Goal: Navigation & Orientation: Find specific page/section

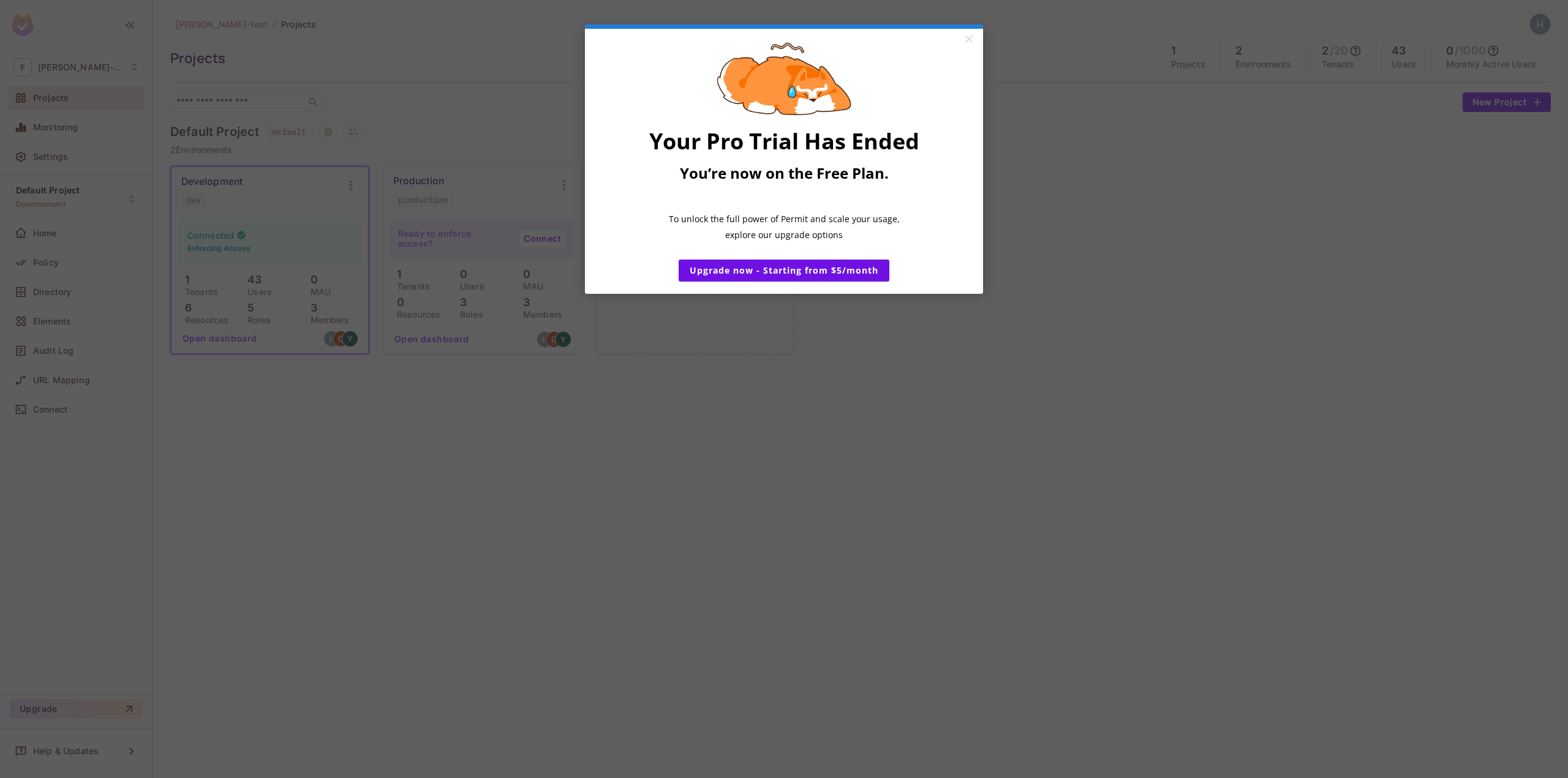
click appcues "× Your Pro Trial Has Ended You’re now on the Free Plan. ​ To unlock the full po…"
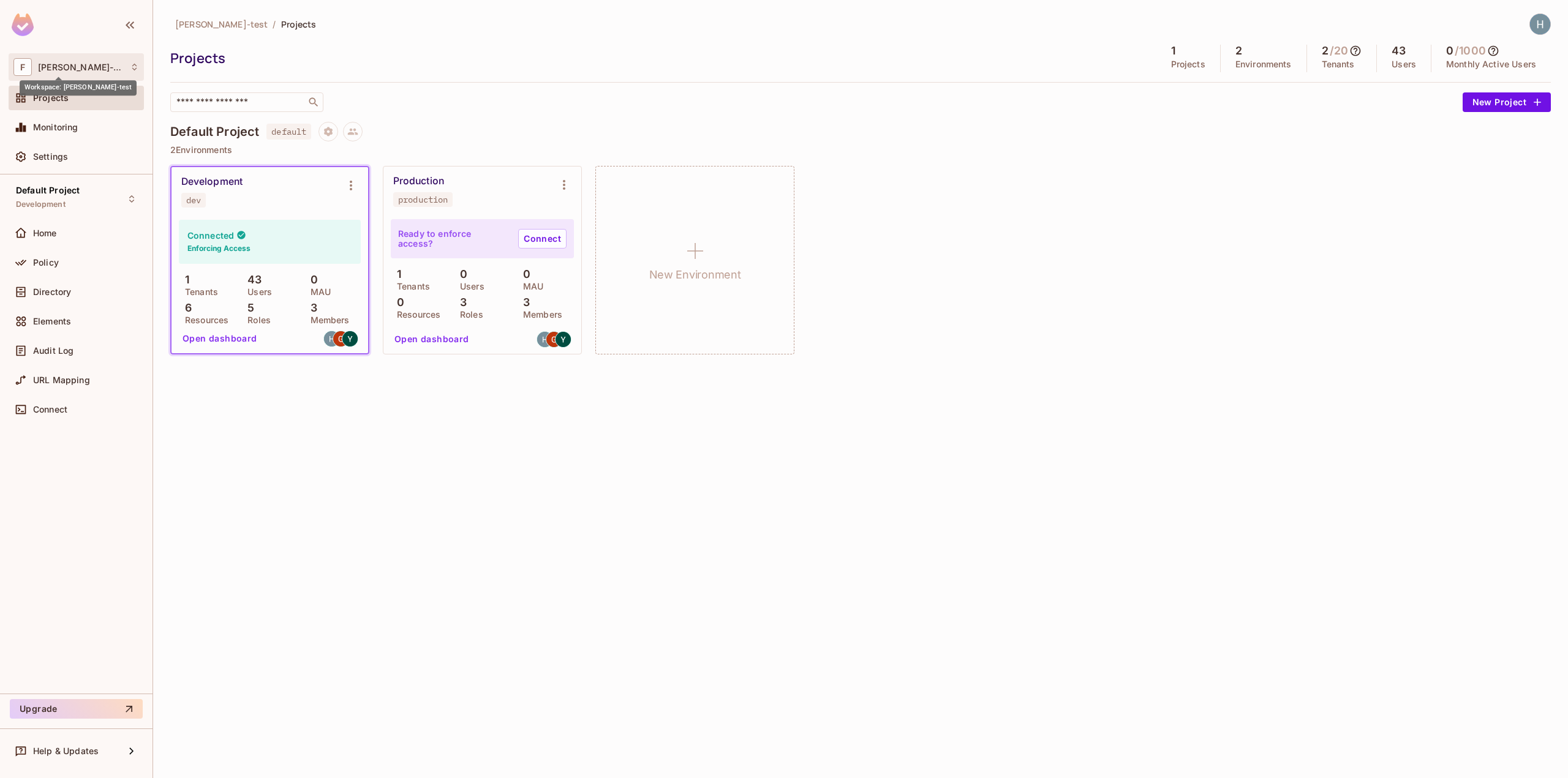
click at [61, 67] on span "[PERSON_NAME]-test" at bounding box center [80, 67] width 86 height 10
click at [389, 74] on div at bounding box center [784, 389] width 1568 height 778
click at [1550, 21] on div at bounding box center [1540, 24] width 21 height 21
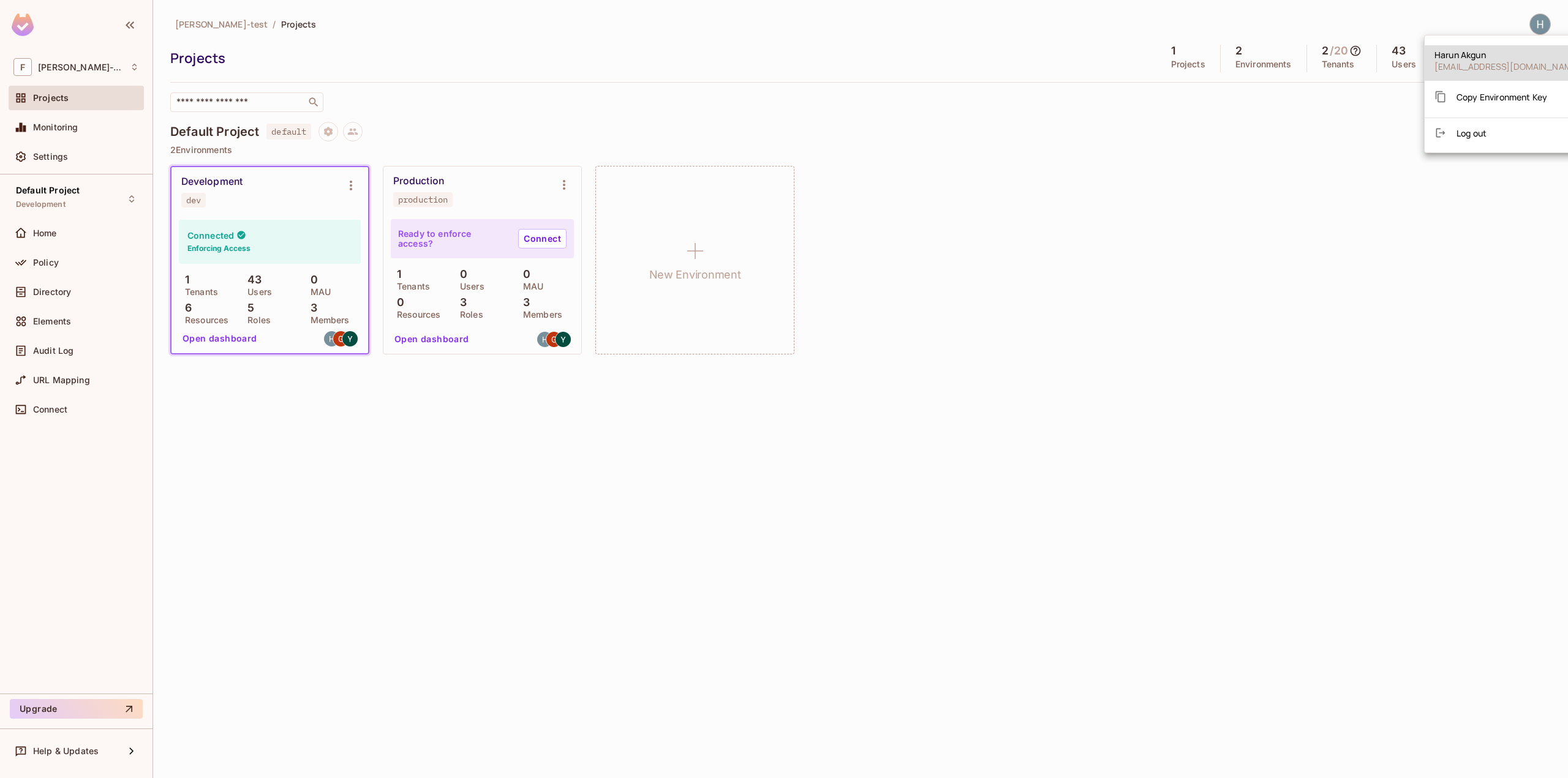
click at [1483, 61] on span "harun@finchnow.com" at bounding box center [1507, 66] width 146 height 11
click at [44, 231] on div at bounding box center [784, 389] width 1568 height 778
click at [42, 233] on div "Harun Akgun harun@finchnow.com Copy Environment Key Log out" at bounding box center [784, 389] width 1568 height 778
click at [47, 229] on span "Home" at bounding box center [44, 233] width 24 height 10
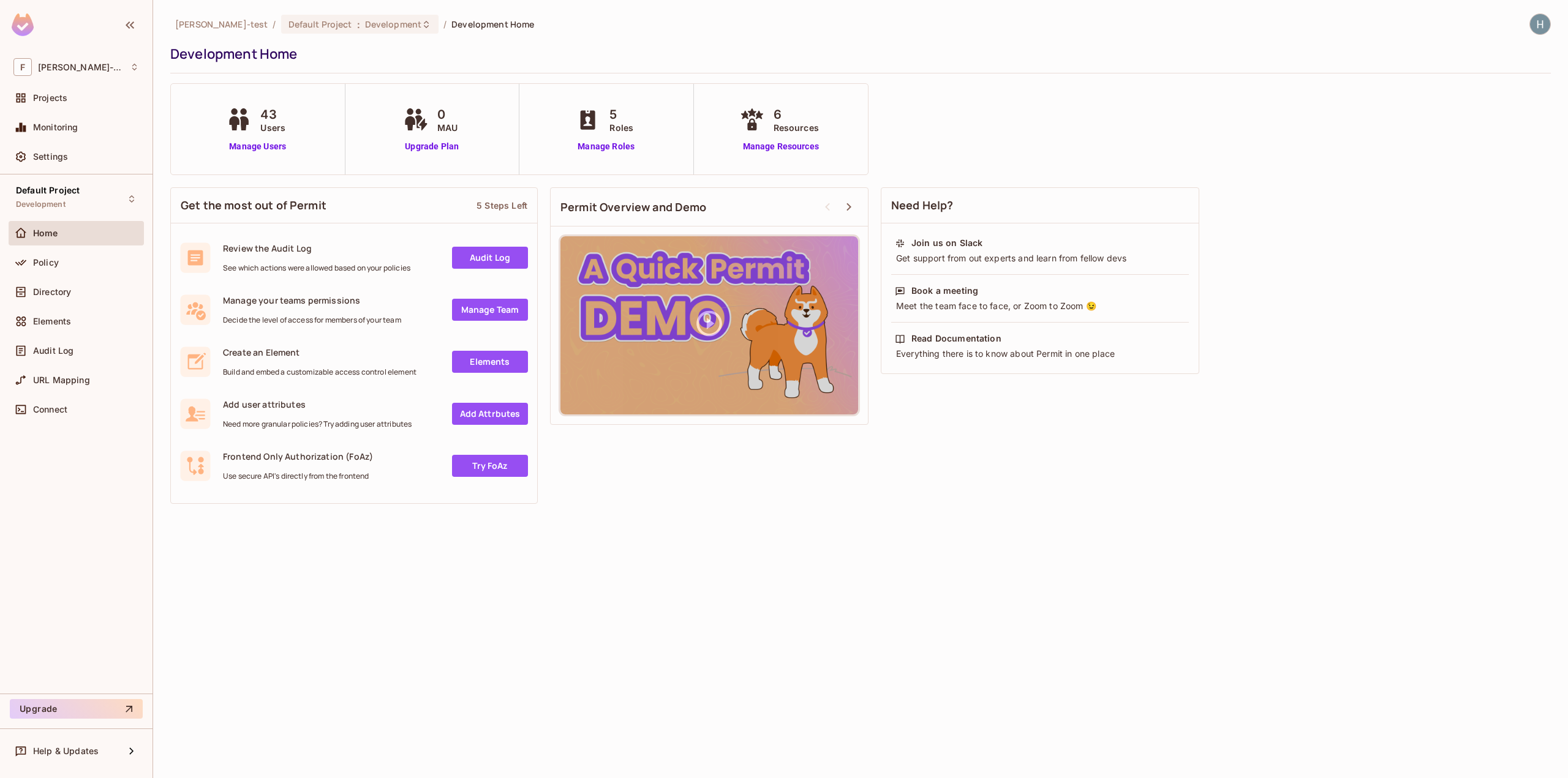
click at [498, 255] on link "Audit Log" at bounding box center [490, 257] width 76 height 22
click at [18, 28] on img at bounding box center [22, 25] width 22 height 23
click at [70, 100] on div "Projects" at bounding box center [86, 97] width 106 height 10
